Goal: Navigation & Orientation: Find specific page/section

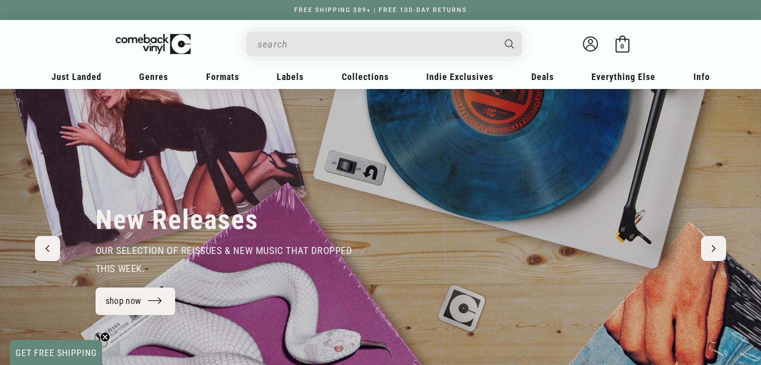
click at [184, 215] on link "METAL" at bounding box center [235, 215] width 126 height 17
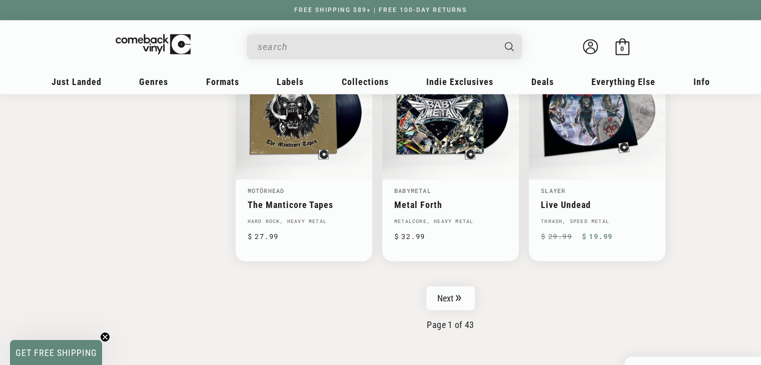
scroll to position [1641, 0]
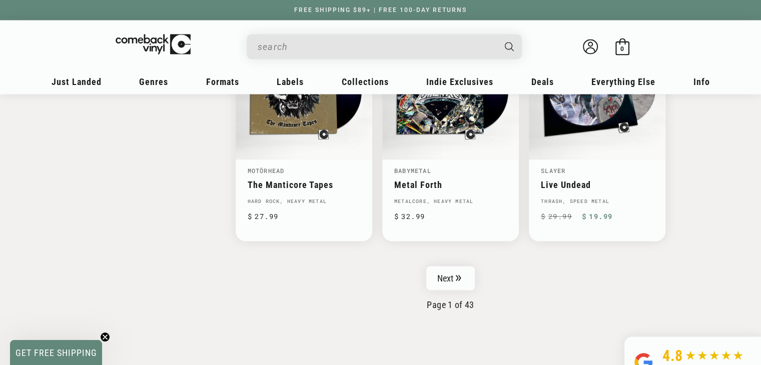
click at [450, 271] on link "Next" at bounding box center [450, 278] width 49 height 24
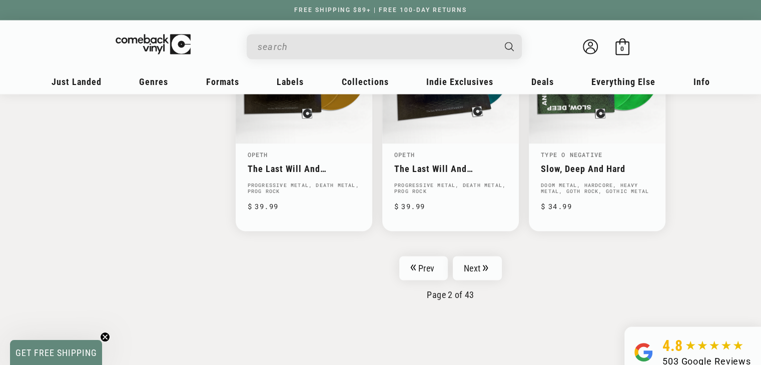
scroll to position [1641, 0]
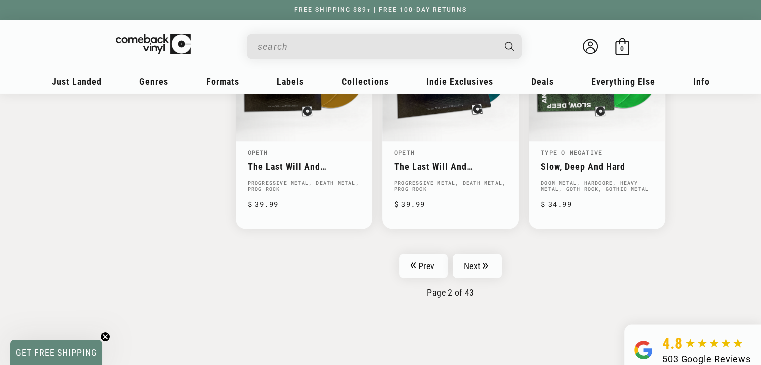
click at [467, 261] on link "Next" at bounding box center [477, 266] width 49 height 24
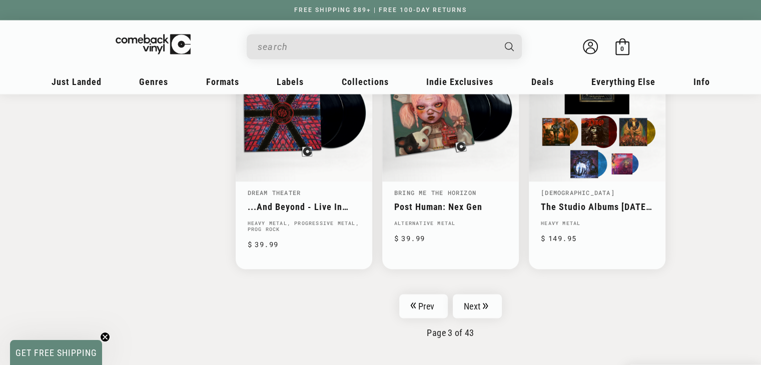
scroll to position [1621, 0]
